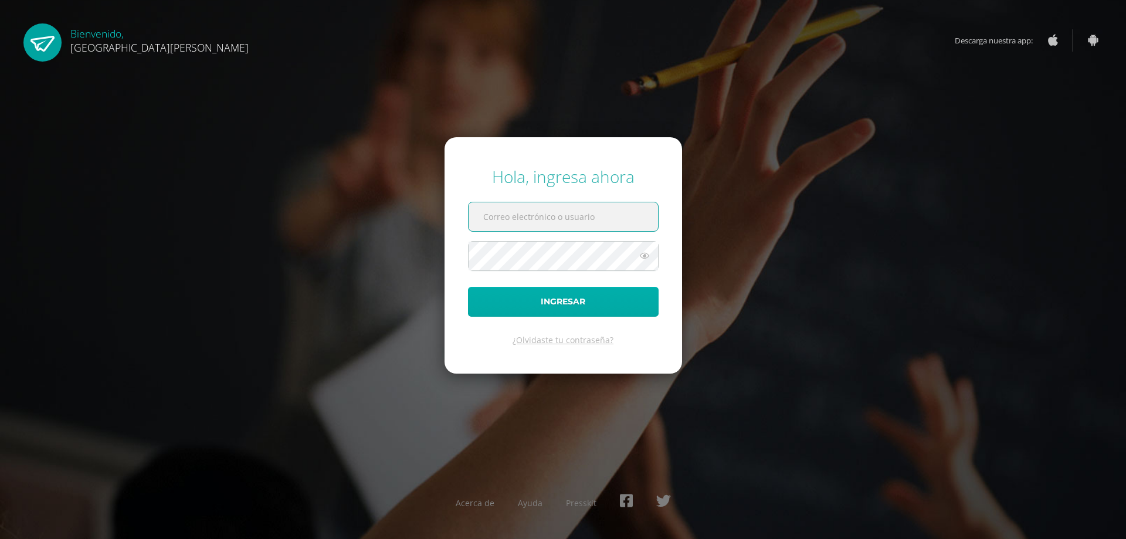
type input "flowerruano@gmail.com"
click at [594, 304] on button "Ingresar" at bounding box center [563, 302] width 191 height 30
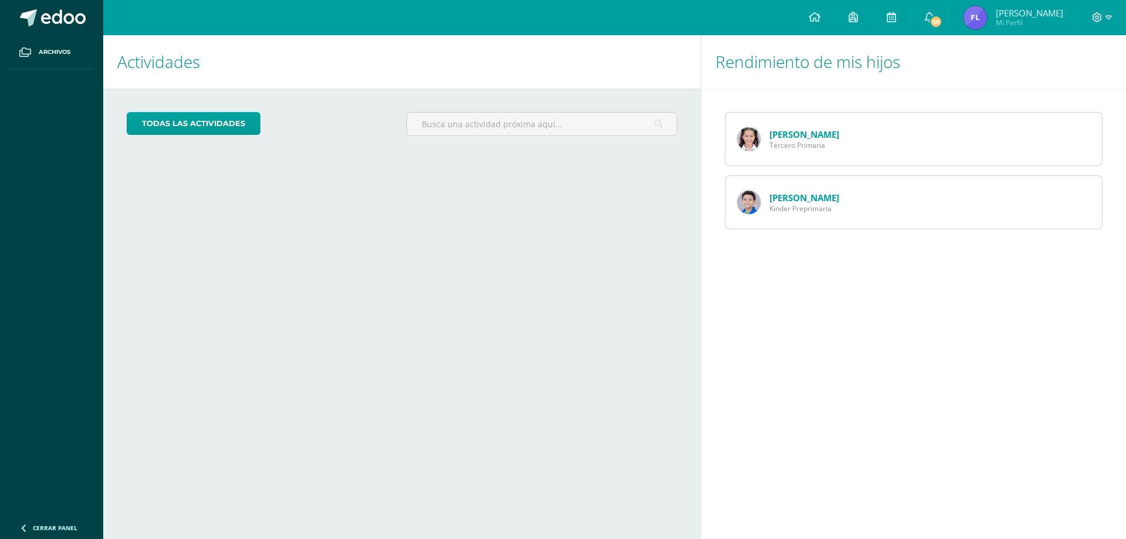
click at [747, 138] on img at bounding box center [748, 138] width 23 height 23
click at [747, 201] on img at bounding box center [748, 202] width 23 height 23
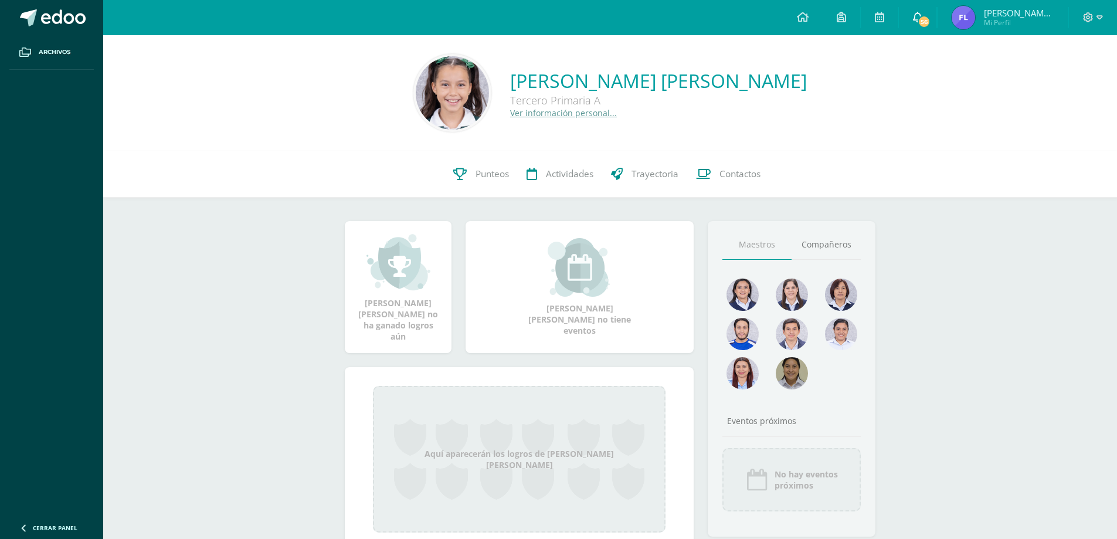
click at [923, 13] on icon at bounding box center [917, 17] width 9 height 11
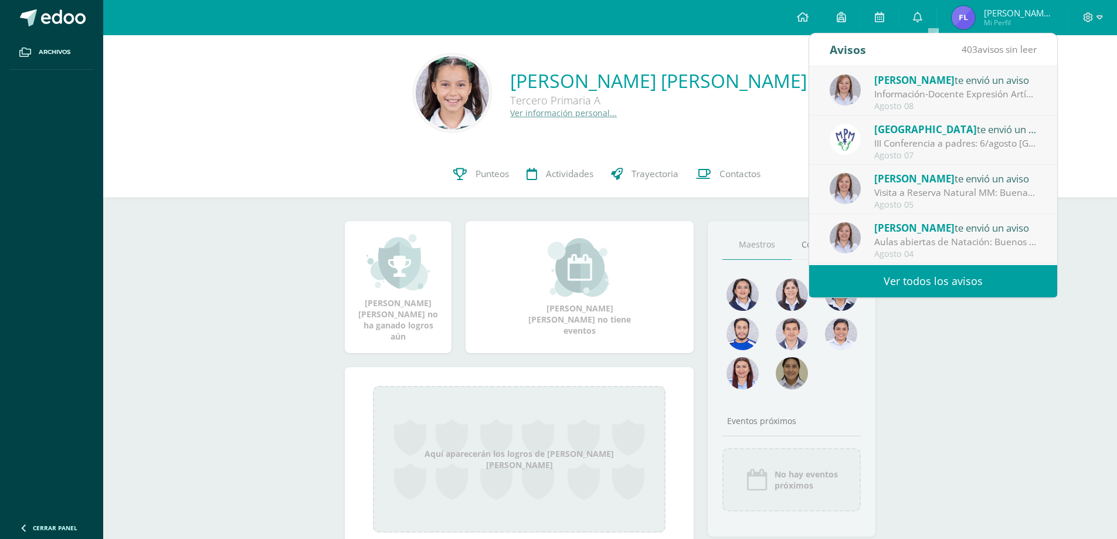
click at [306, 115] on div "Luciana Valentina Pellecer Ruano Tercero Primaria A Ver información personal..." at bounding box center [610, 93] width 995 height 78
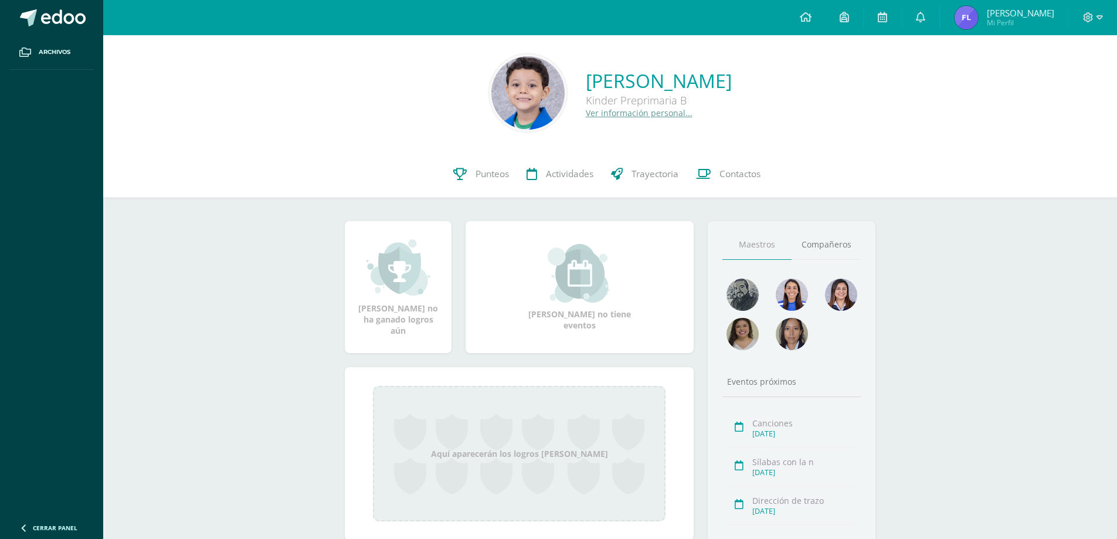
click at [491, 91] on img at bounding box center [527, 92] width 73 height 73
click at [476, 173] on span "Punteos" at bounding box center [492, 174] width 33 height 12
click at [573, 172] on span "Actividades" at bounding box center [570, 174] width 48 height 12
click at [640, 169] on span "Trayectoria" at bounding box center [655, 174] width 47 height 12
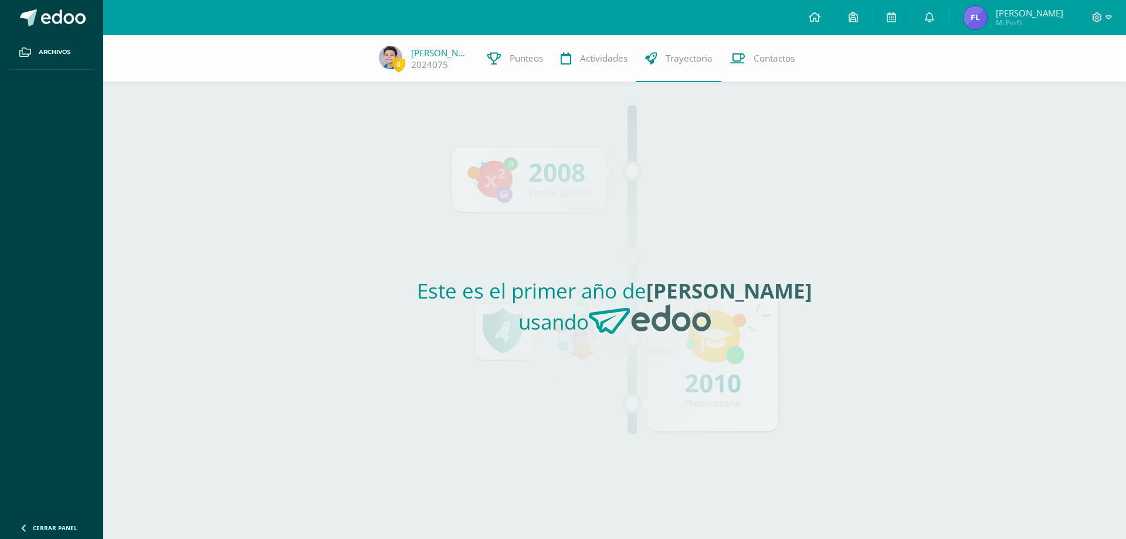
click at [832, 222] on div "Este es el primer año de Luca Emiliano usando" at bounding box center [615, 310] width 540 height 457
click at [396, 52] on img at bounding box center [390, 57] width 23 height 23
